Goal: Book appointment/travel/reservation

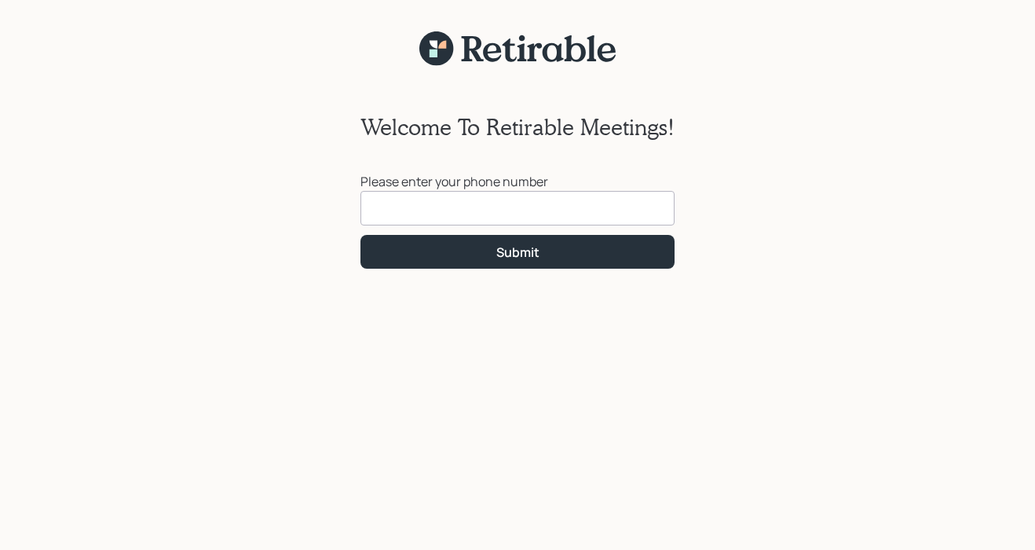
click at [433, 200] on input at bounding box center [517, 208] width 314 height 35
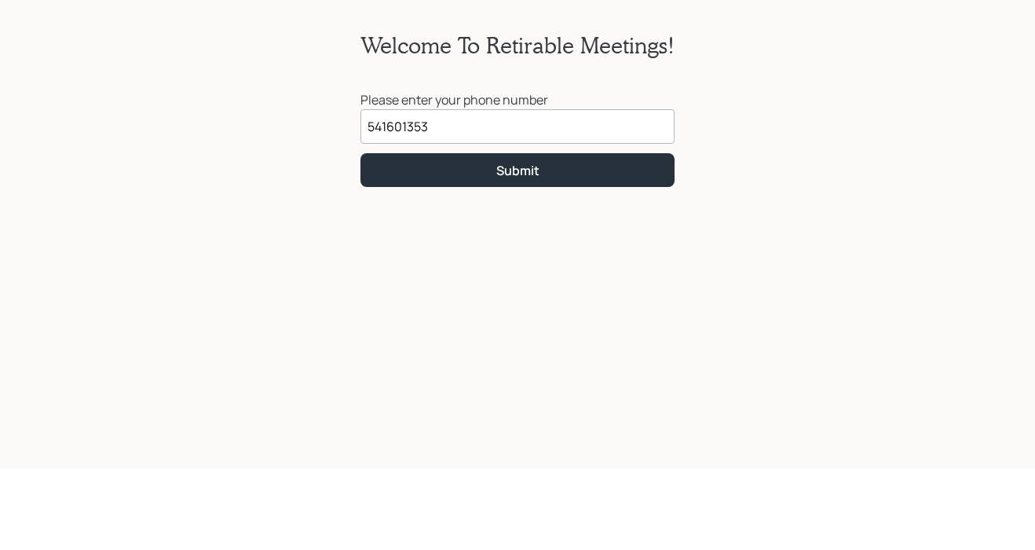
type input "[PHONE_NUMBER]"
click at [548, 235] on button "Submit" at bounding box center [517, 252] width 314 height 34
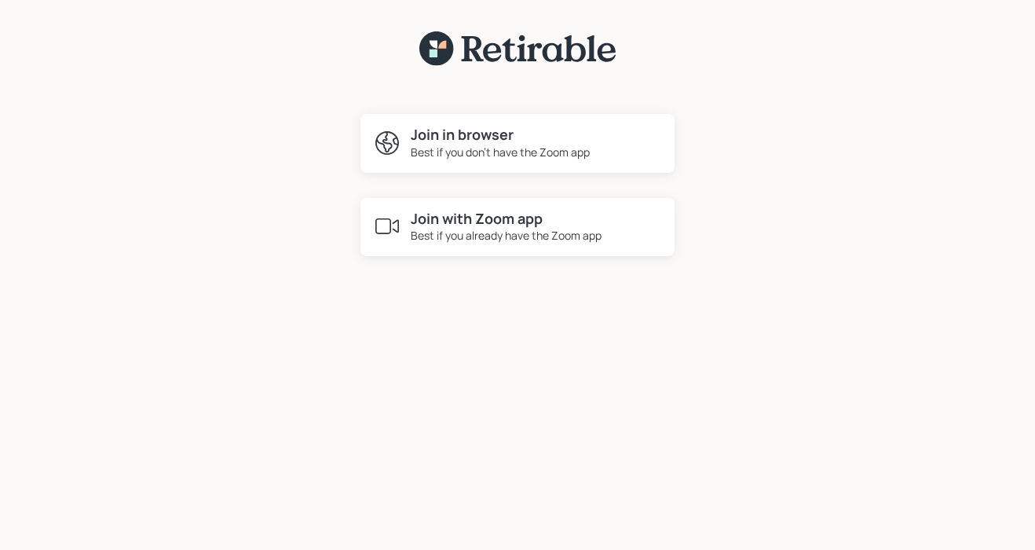
click at [585, 118] on div "Join in browser Best if you don't have the Zoom app" at bounding box center [517, 143] width 314 height 59
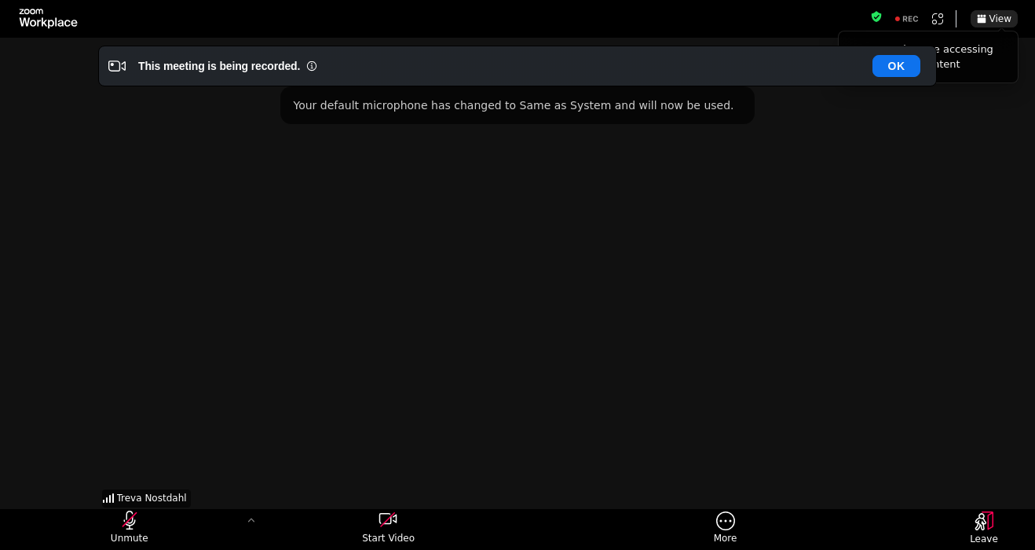
click at [126, 520] on icon "unmute my microphone" at bounding box center [129, 519] width 19 height 19
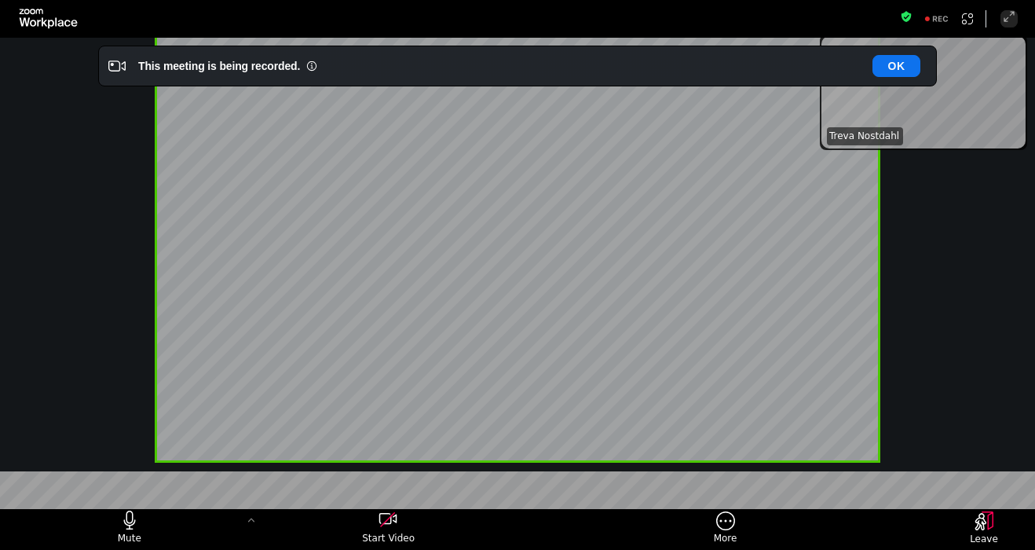
click at [905, 69] on button "OK" at bounding box center [897, 66] width 48 height 22
